Goal: Task Accomplishment & Management: Manage account settings

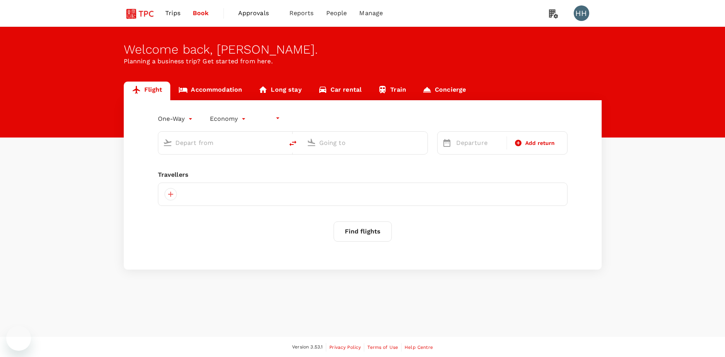
type input "undefined, undefined (any)"
type input "roundtrip"
type input "Singapore Changi (SIN)"
type input "Beijing Capital Intl (PEK)"
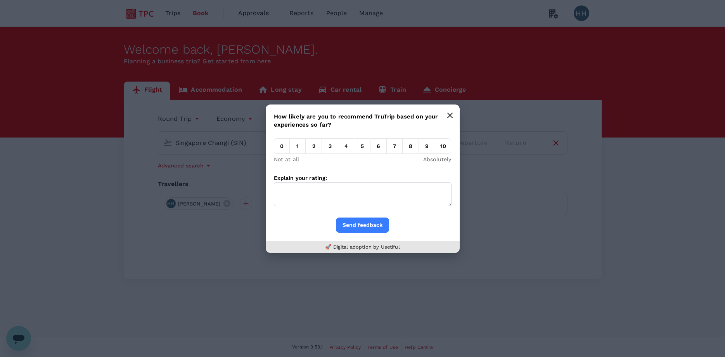
click at [453, 116] on button "button" at bounding box center [450, 115] width 16 height 16
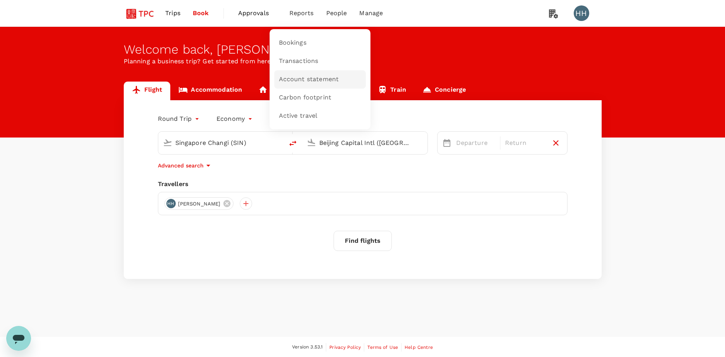
click at [320, 80] on span "Account statement" at bounding box center [309, 79] width 60 height 9
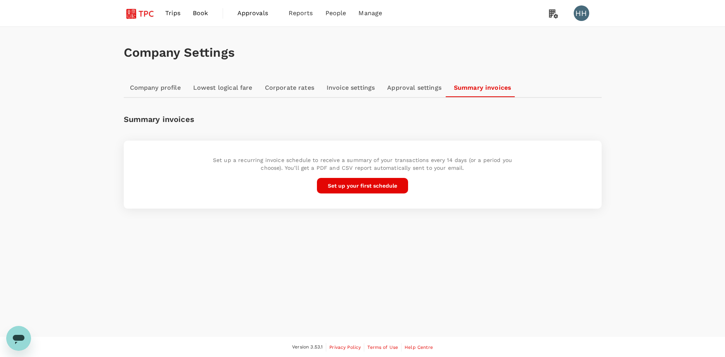
click at [334, 85] on link "Invoice settings" at bounding box center [351, 87] width 61 height 19
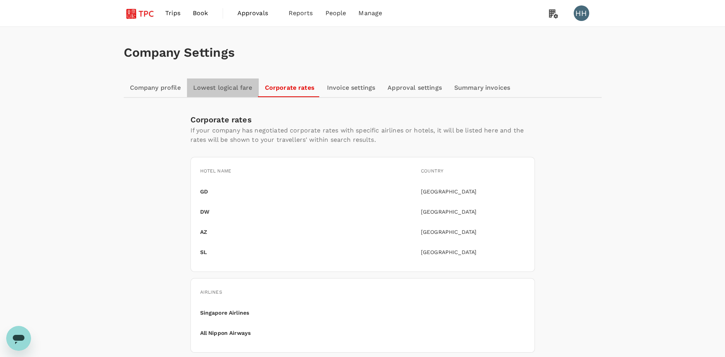
click at [223, 88] on link "Lowest logical fare" at bounding box center [223, 87] width 72 height 19
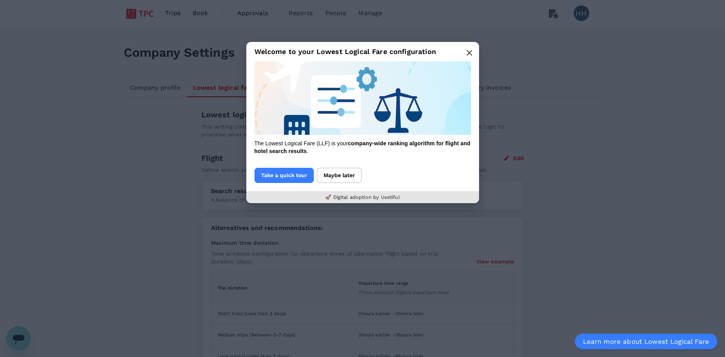
click at [470, 53] on icon "button" at bounding box center [469, 52] width 5 height 5
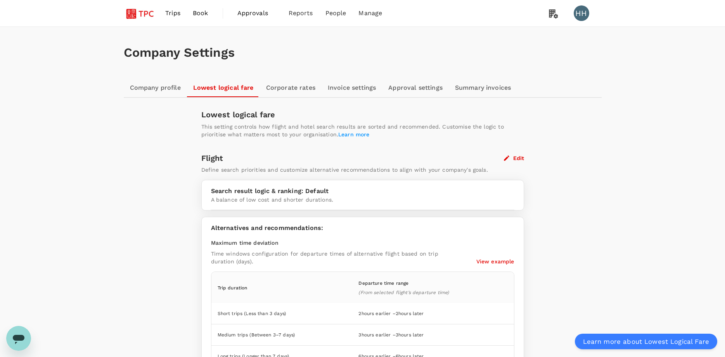
click at [139, 89] on link "Company profile" at bounding box center [155, 87] width 63 height 19
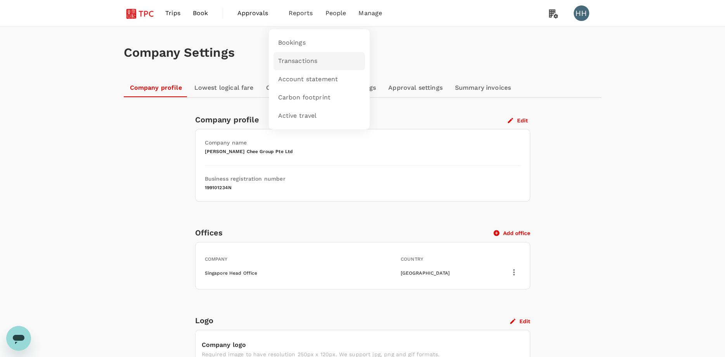
click at [306, 58] on span "Transactions" at bounding box center [298, 61] width 40 height 9
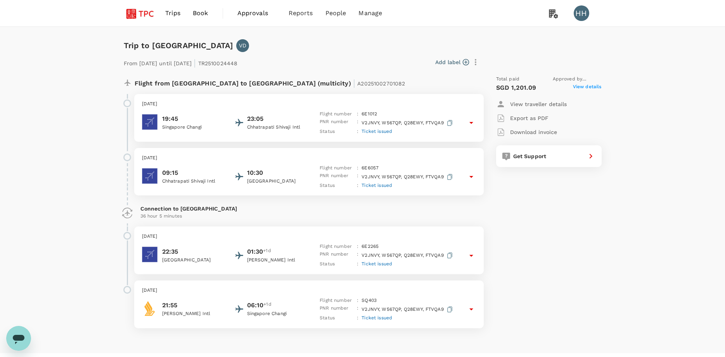
click at [592, 86] on span "View details" at bounding box center [587, 87] width 29 height 9
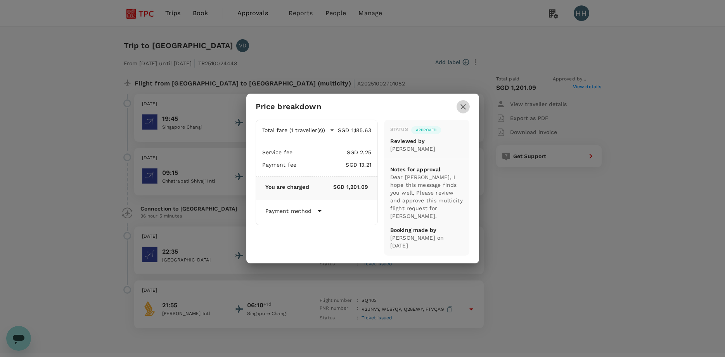
click at [466, 107] on icon "button" at bounding box center [463, 106] width 9 height 9
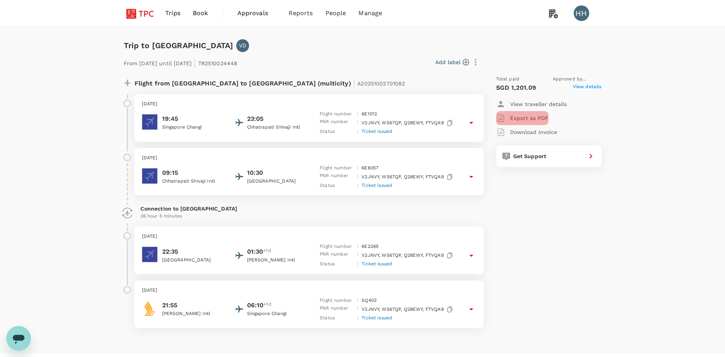
click at [533, 117] on p "Export as PDF" at bounding box center [529, 118] width 38 height 8
click at [590, 87] on span "View details" at bounding box center [587, 87] width 29 height 9
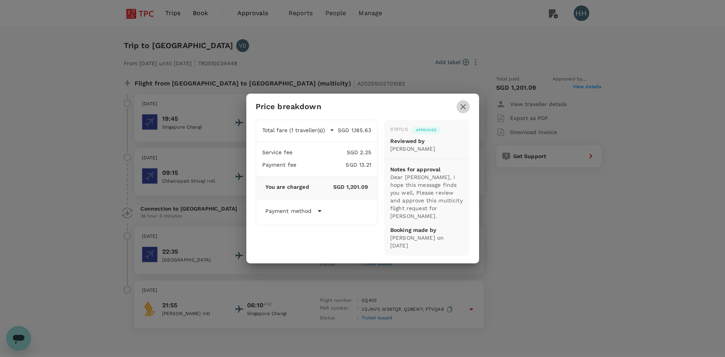
click at [466, 106] on icon "button" at bounding box center [463, 106] width 9 height 9
